Goal: Information Seeking & Learning: Learn about a topic

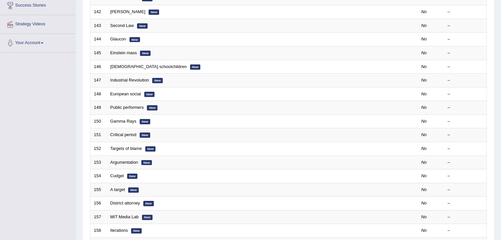
scroll to position [116, 0]
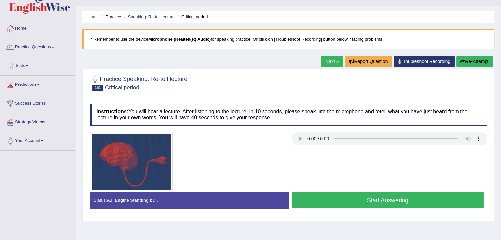
scroll to position [15, 0]
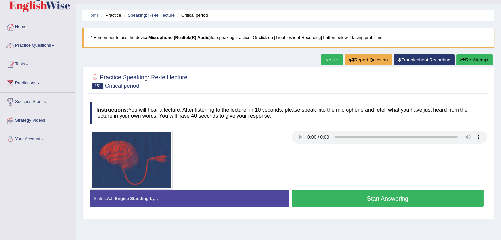
click at [396, 197] on button "Start Answering" at bounding box center [388, 198] width 192 height 17
click at [379, 200] on button "Start Answering" at bounding box center [388, 198] width 192 height 17
click at [320, 193] on button "Start Answering" at bounding box center [388, 198] width 192 height 17
click at [371, 198] on button "Start Answering" at bounding box center [388, 198] width 192 height 17
